Goal: Task Accomplishment & Management: Manage account settings

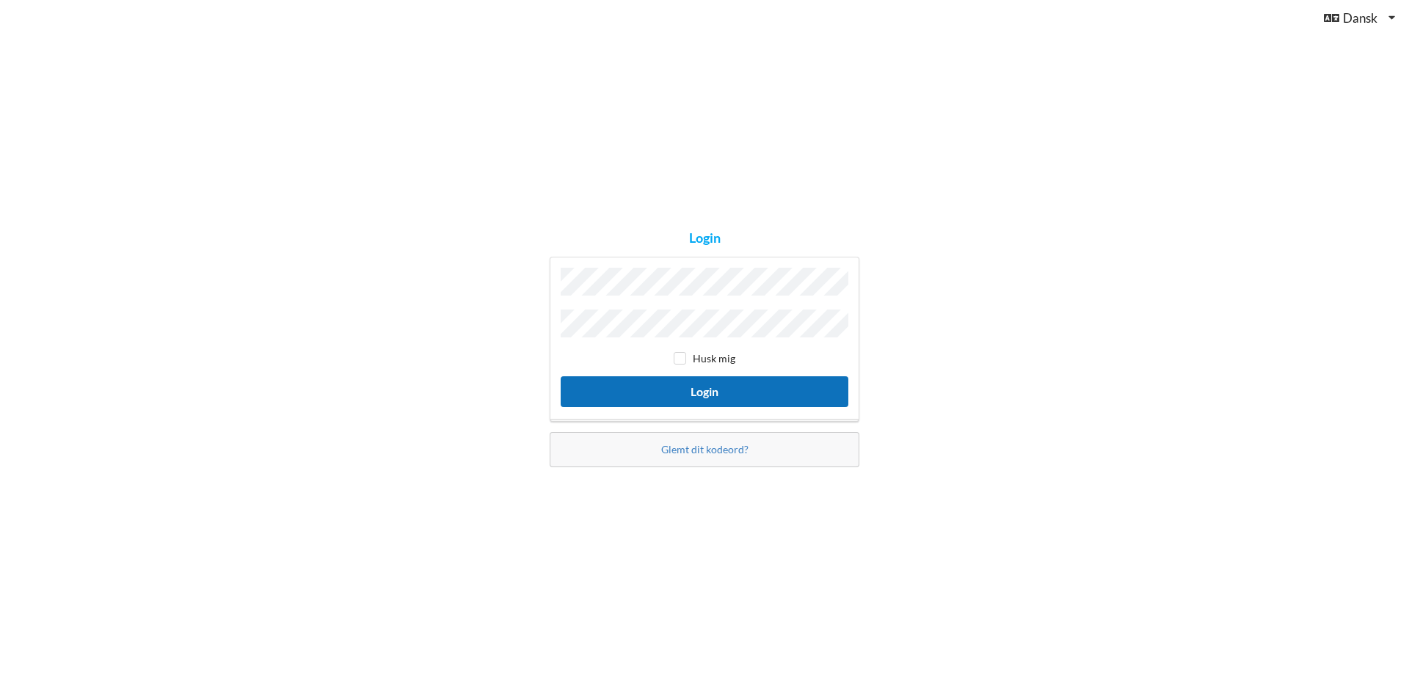
click at [622, 385] on button "Login" at bounding box center [705, 391] width 288 height 30
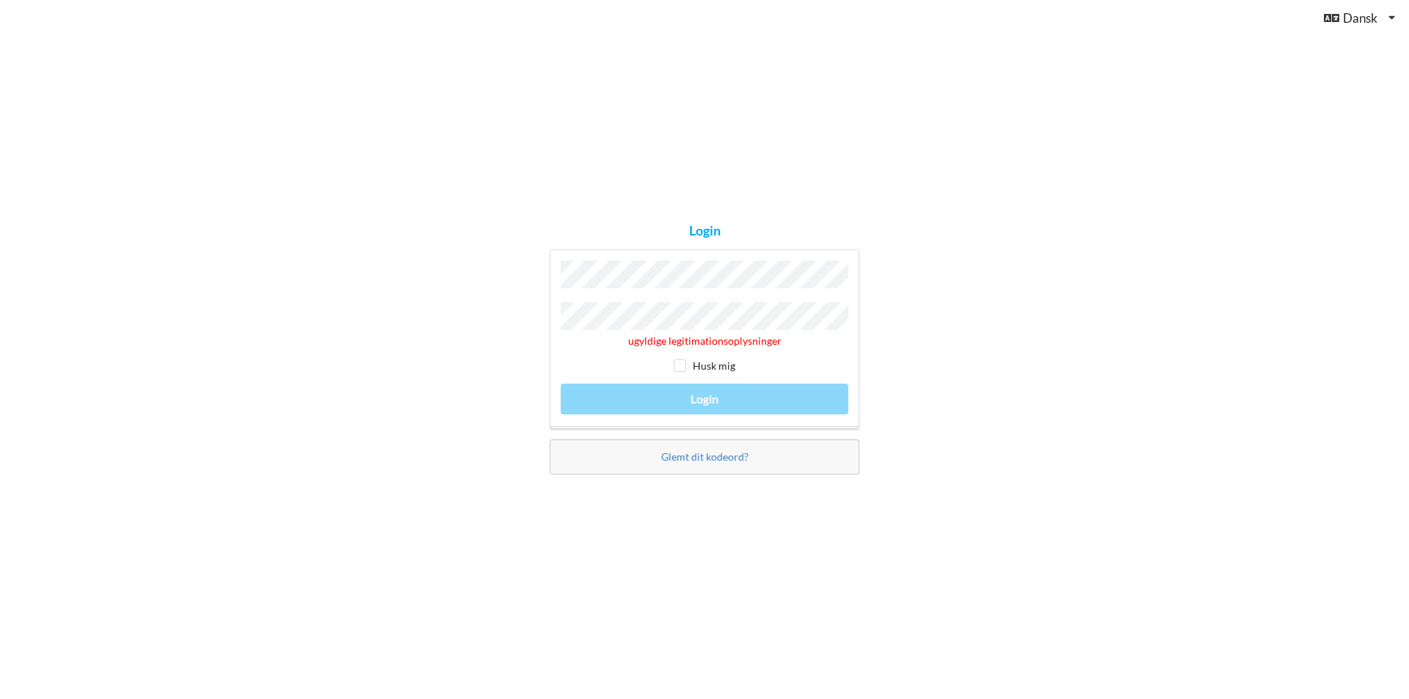
click at [368, 313] on div "Login ugyldige legitimationsoplysninger Husk mig Login Glemt dit kodeord?" at bounding box center [704, 349] width 1409 height 699
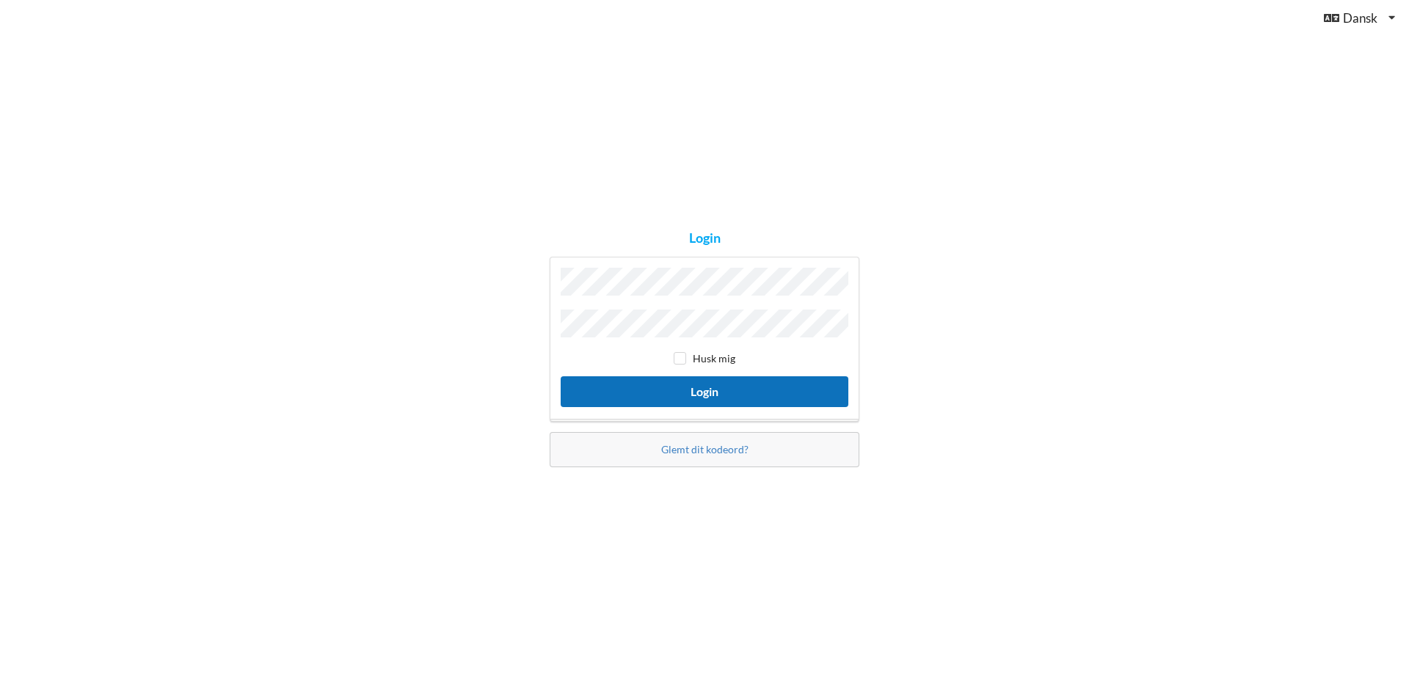
click at [583, 383] on button "Login" at bounding box center [705, 391] width 288 height 30
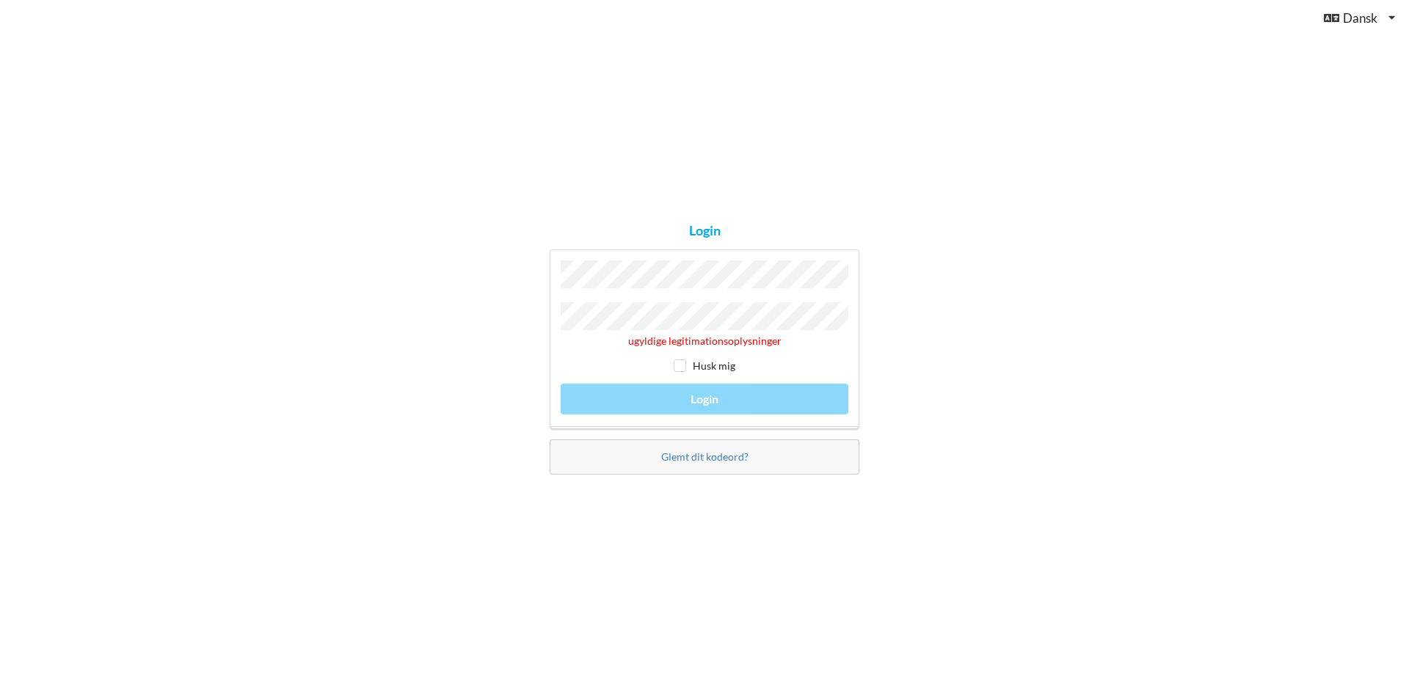
click at [476, 328] on div "Login ugyldige legitimationsoplysninger Husk mig Login Glemt dit kodeord?" at bounding box center [704, 349] width 1409 height 699
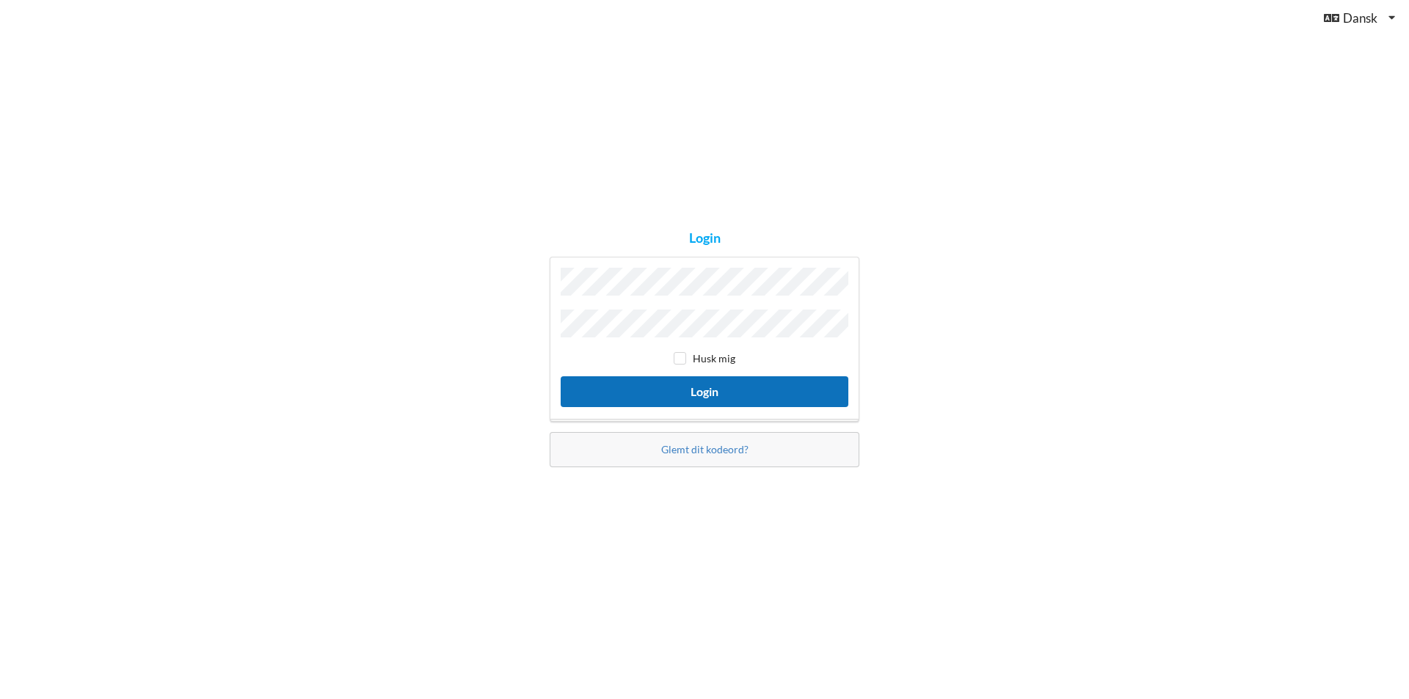
click at [613, 385] on button "Login" at bounding box center [705, 391] width 288 height 30
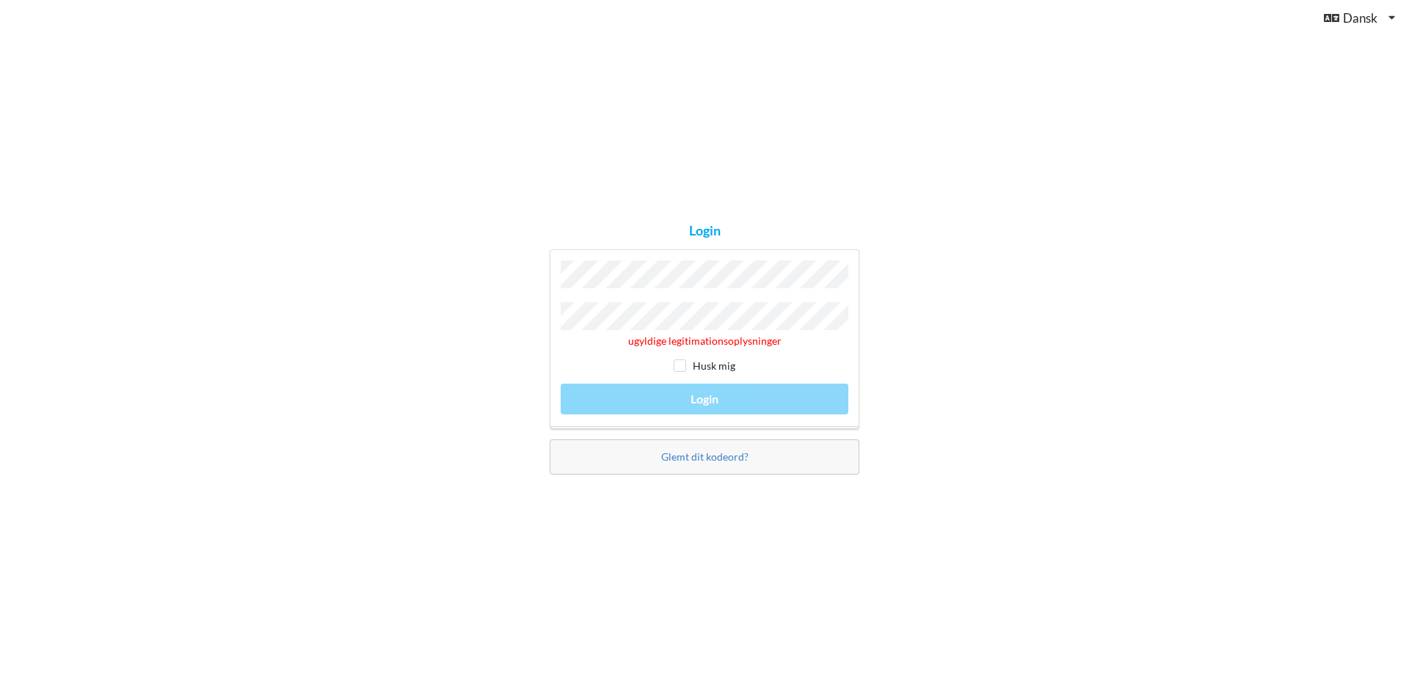
click at [437, 316] on div "Login ugyldige legitimationsoplysninger Husk mig Login Glemt dit kodeord?" at bounding box center [704, 349] width 1409 height 699
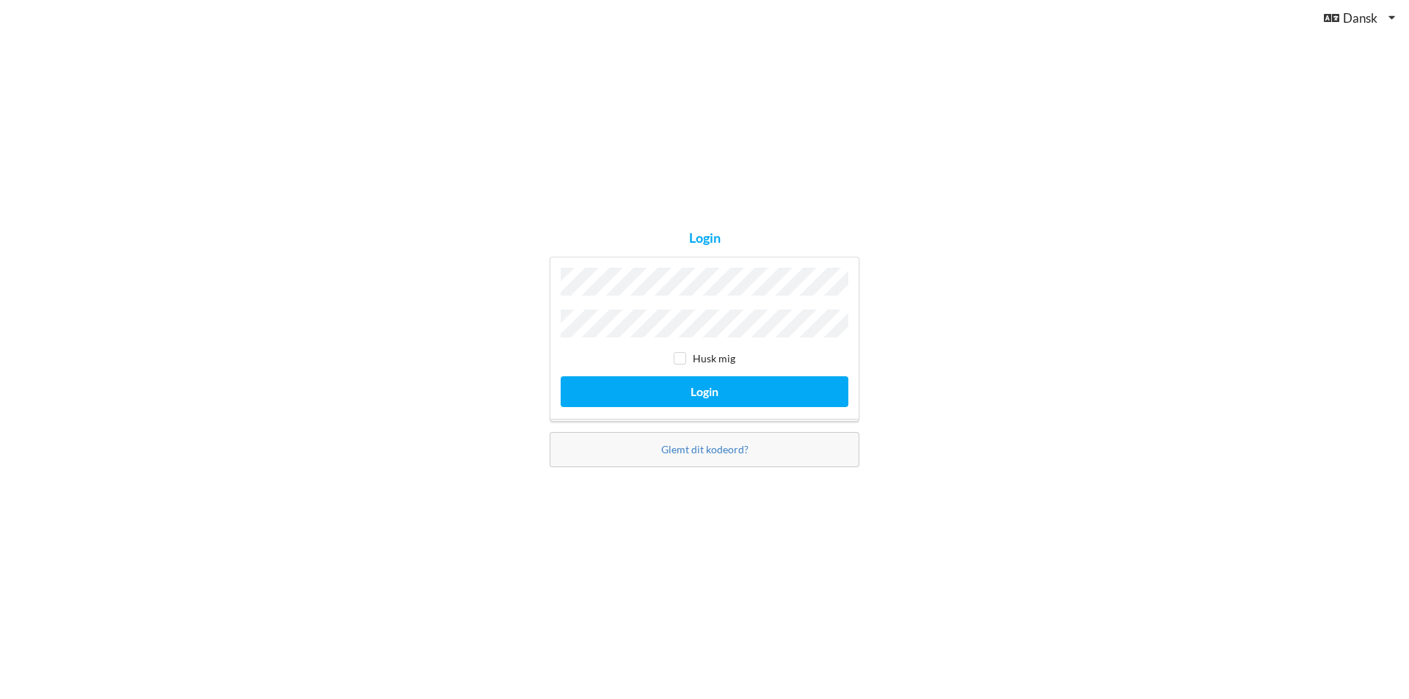
click at [688, 565] on div "Login Husk mig Login Glemt dit kodeord?" at bounding box center [704, 349] width 1409 height 699
click at [642, 400] on button "Login" at bounding box center [705, 391] width 288 height 30
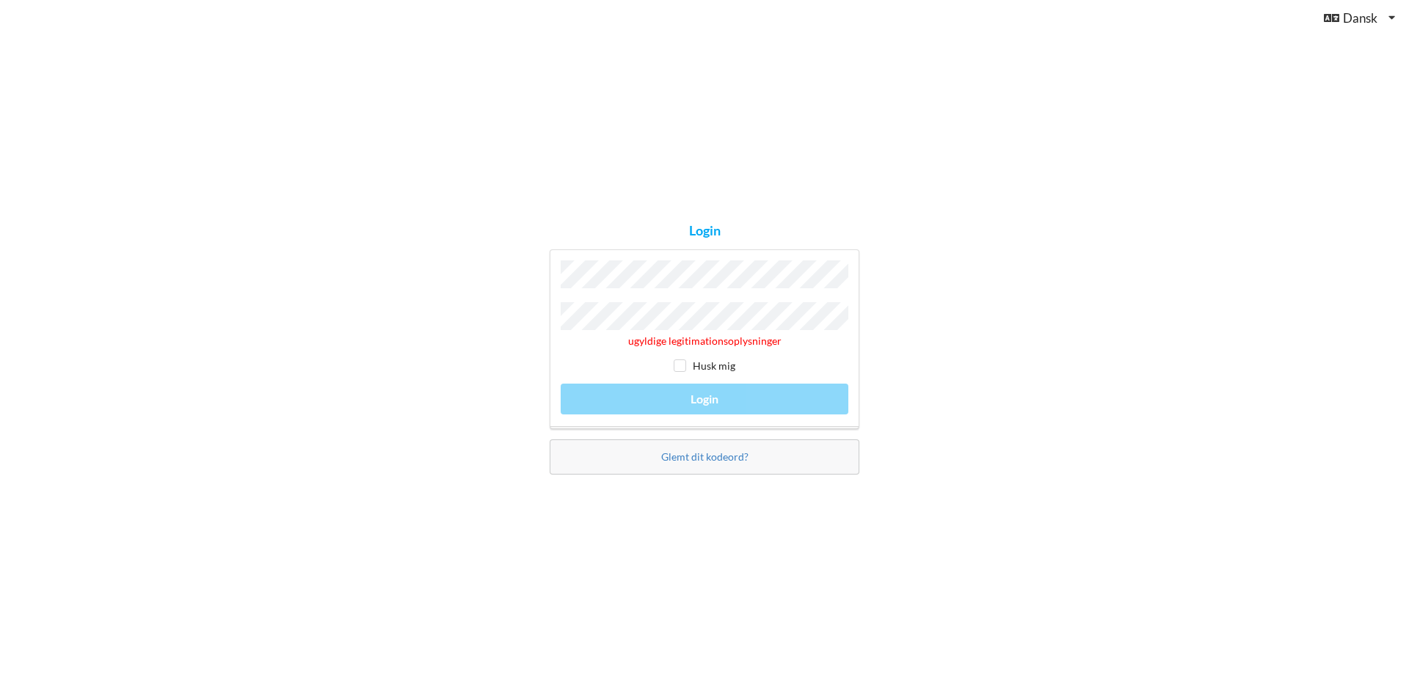
click at [485, 322] on div "Login ugyldige legitimationsoplysninger Husk mig Login Glemt dit kodeord?" at bounding box center [704, 349] width 1409 height 699
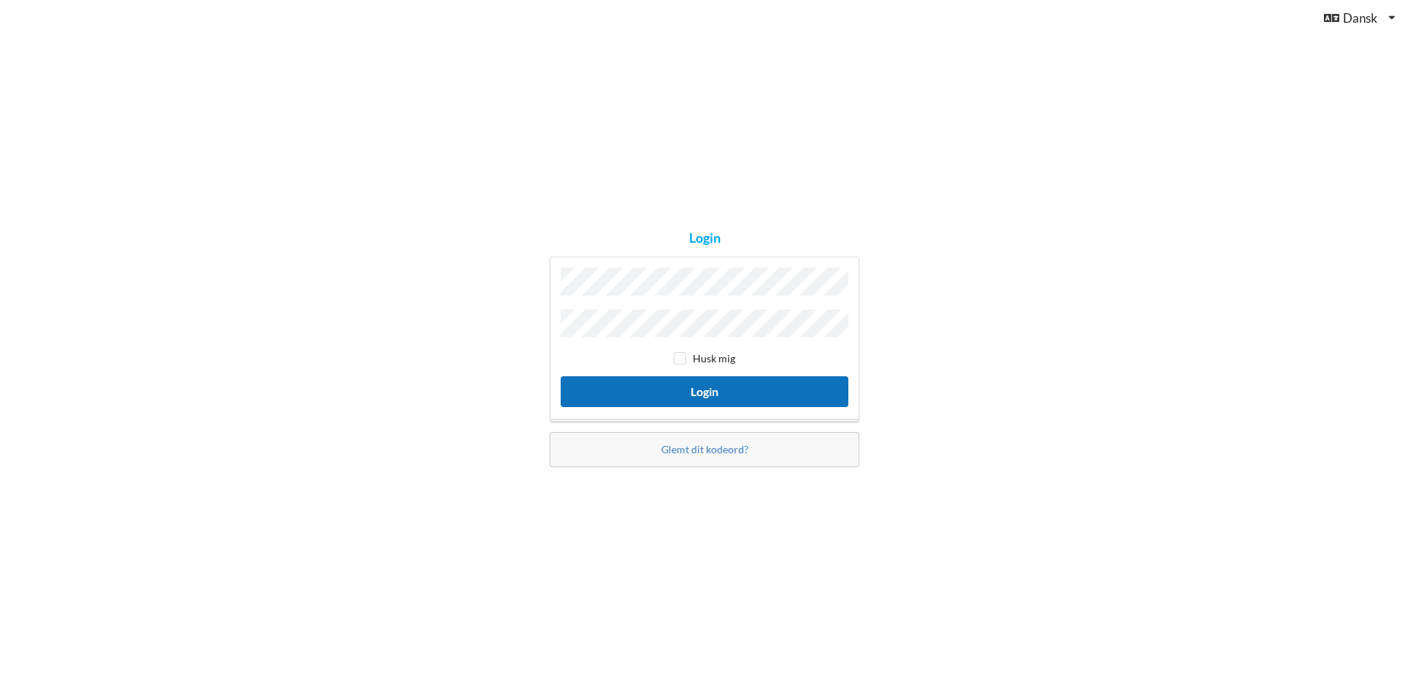
click at [597, 396] on button "Login" at bounding box center [705, 391] width 288 height 30
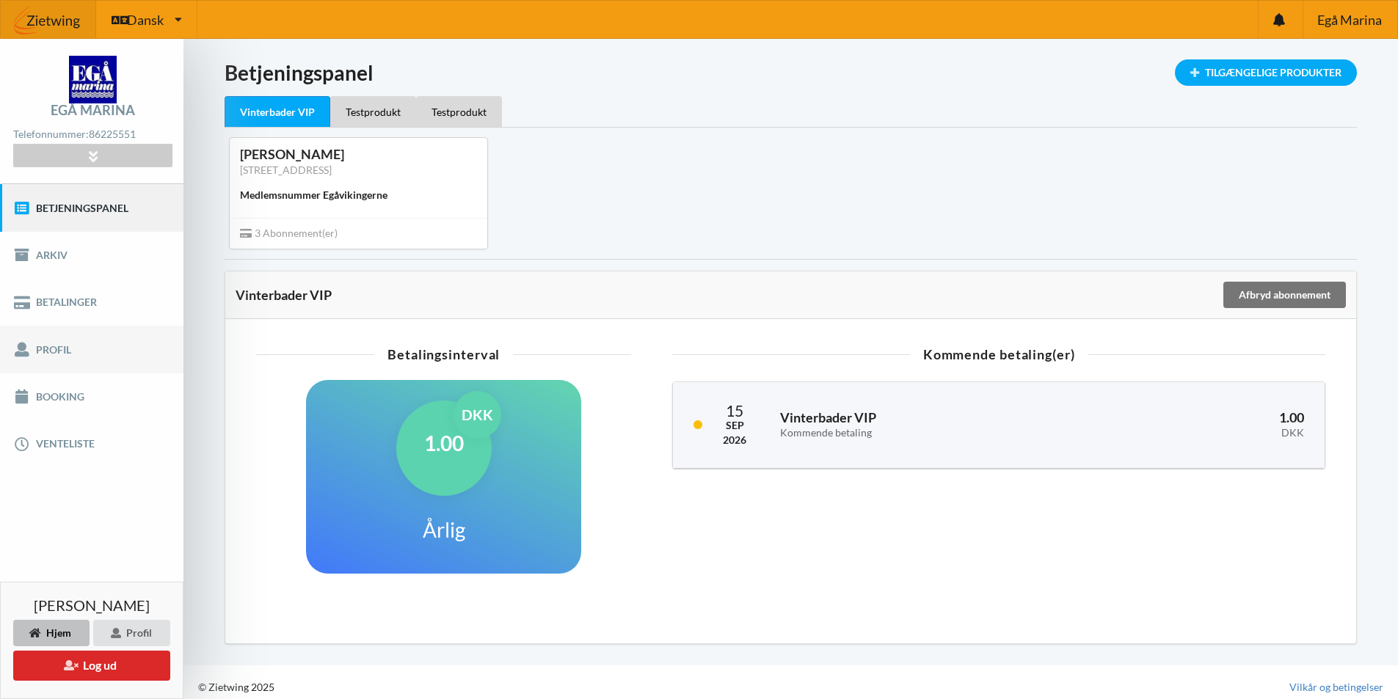
click at [65, 340] on link "Profil" at bounding box center [91, 349] width 183 height 47
